Goal: Task Accomplishment & Management: Complete application form

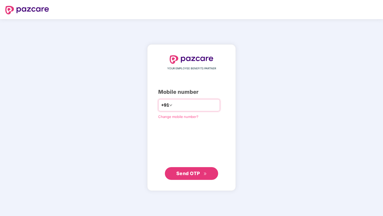
click at [188, 107] on input "number" at bounding box center [195, 105] width 44 height 9
type input "**********"
click at [193, 172] on span "Send OTP" at bounding box center [188, 174] width 24 height 6
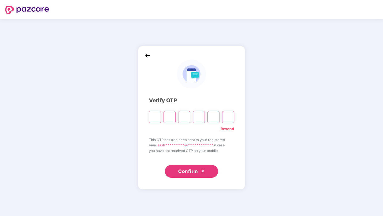
type input "*"
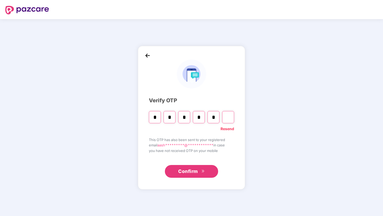
type input "*"
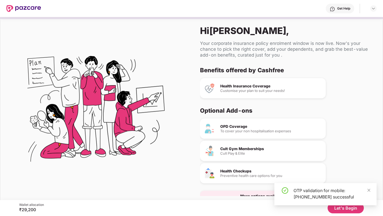
scroll to position [14, 0]
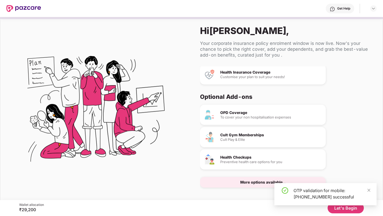
click at [283, 143] on div "Cult Gym Memberships Cult Play & Elite" at bounding box center [263, 137] width 126 height 20
click at [370, 190] on icon "close" at bounding box center [369, 191] width 4 height 4
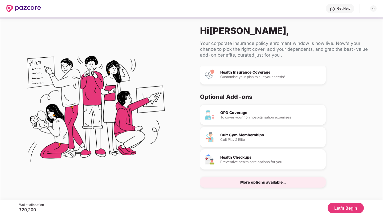
click at [349, 210] on button "Let's Begin" at bounding box center [345, 208] width 36 height 11
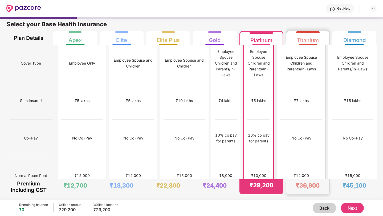
scroll to position [0, 0]
